Goal: Transaction & Acquisition: Book appointment/travel/reservation

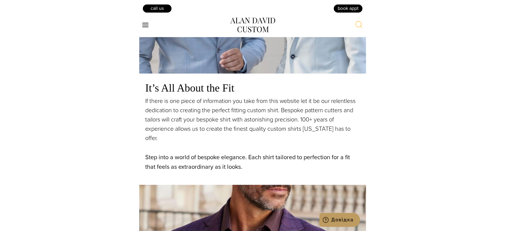
scroll to position [432, 0]
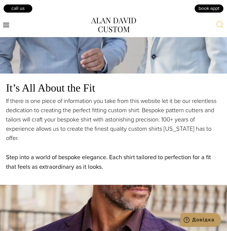
drag, startPoint x: 141, startPoint y: 97, endPoint x: 162, endPoint y: 17, distance: 82.1
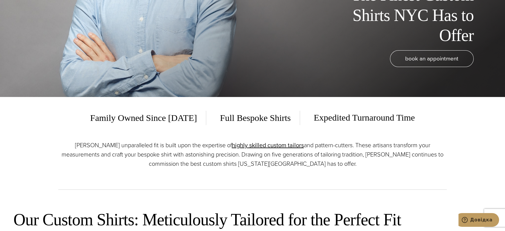
scroll to position [0, 0]
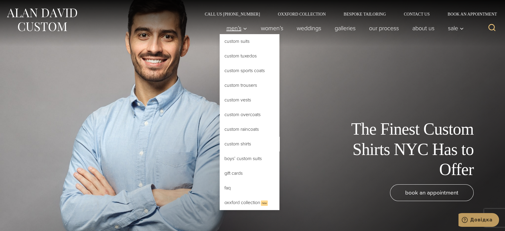
click at [227, 28] on span "Men’s" at bounding box center [236, 28] width 21 height 6
click at [227, 41] on link "Custom Suits" at bounding box center [250, 41] width 60 height 14
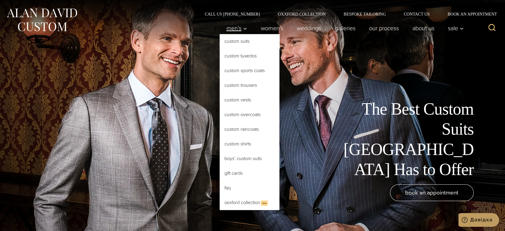
click at [232, 28] on span "Men’s" at bounding box center [236, 28] width 21 height 6
click at [227, 29] on span "Men’s" at bounding box center [236, 28] width 21 height 6
click at [234, 29] on span "Men’s" at bounding box center [236, 28] width 21 height 6
click at [229, 29] on span "Men’s" at bounding box center [236, 28] width 21 height 6
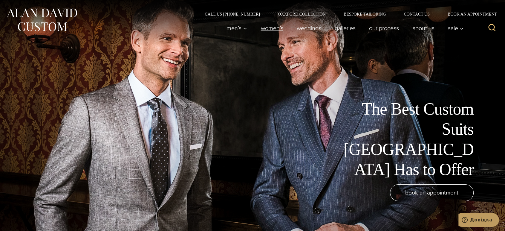
click at [264, 29] on link "Women’s" at bounding box center [272, 28] width 36 height 12
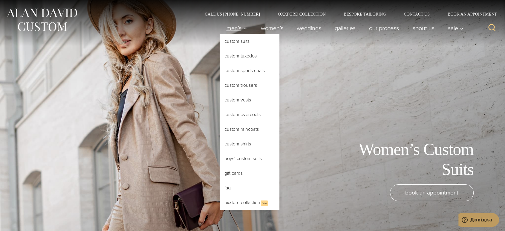
click at [227, 28] on span "Men’s" at bounding box center [236, 28] width 21 height 6
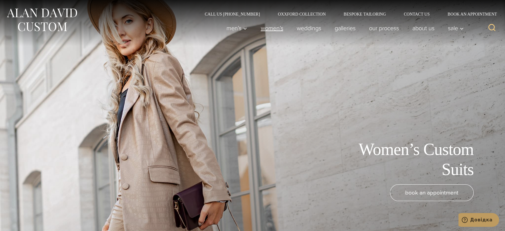
click at [266, 27] on link "Women’s" at bounding box center [272, 28] width 36 height 12
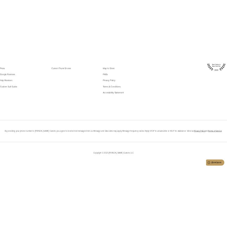
scroll to position [3597, 0]
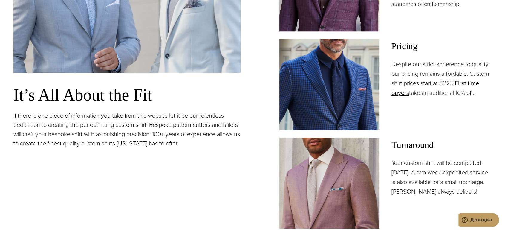
scroll to position [3640, 0]
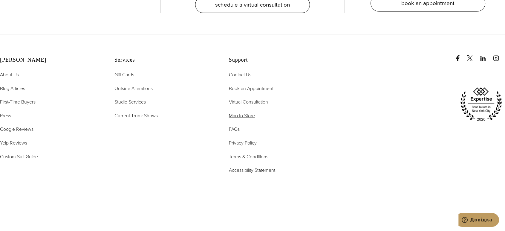
click at [247, 115] on span "Map to Store" at bounding box center [242, 115] width 26 height 7
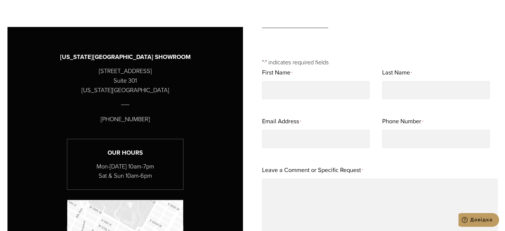
scroll to position [109, 0]
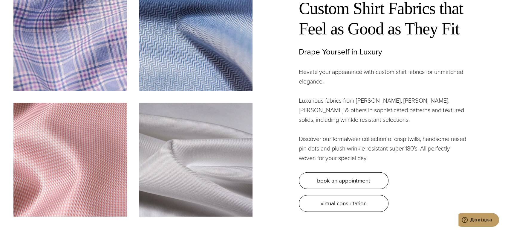
scroll to position [1863, 0]
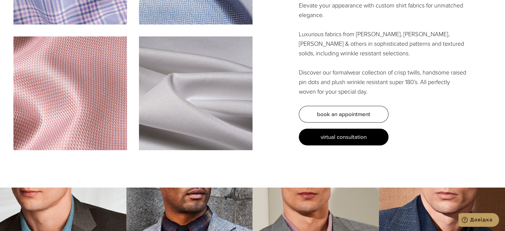
click at [337, 136] on span "virtual consultation" at bounding box center [344, 136] width 46 height 9
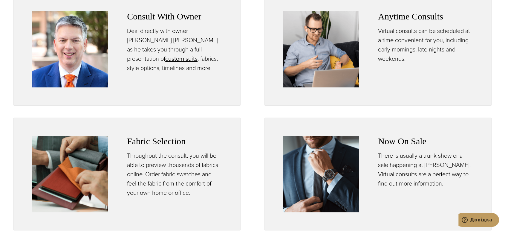
scroll to position [365, 0]
